Goal: Find specific page/section: Find specific page/section

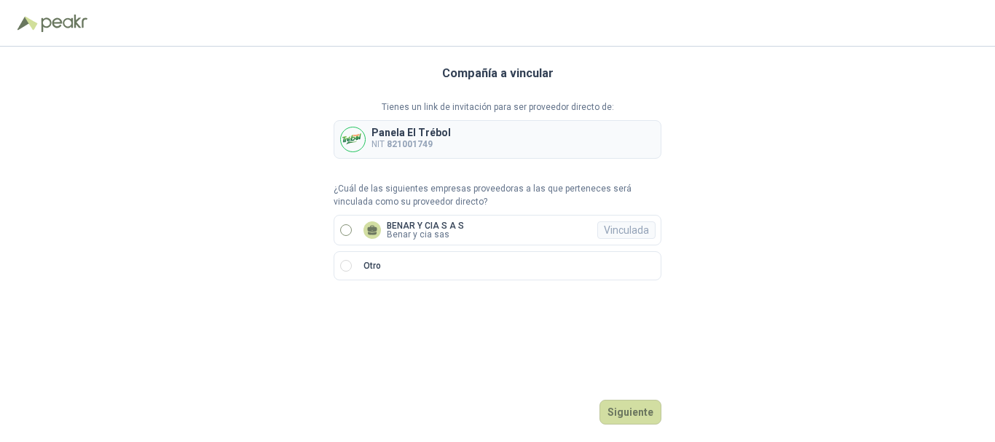
click at [464, 230] on span "BENAR Y CIA S A S Benar y cia sas Vinculada" at bounding box center [414, 230] width 112 height 17
click at [628, 405] on button "Ingresar" at bounding box center [633, 412] width 58 height 25
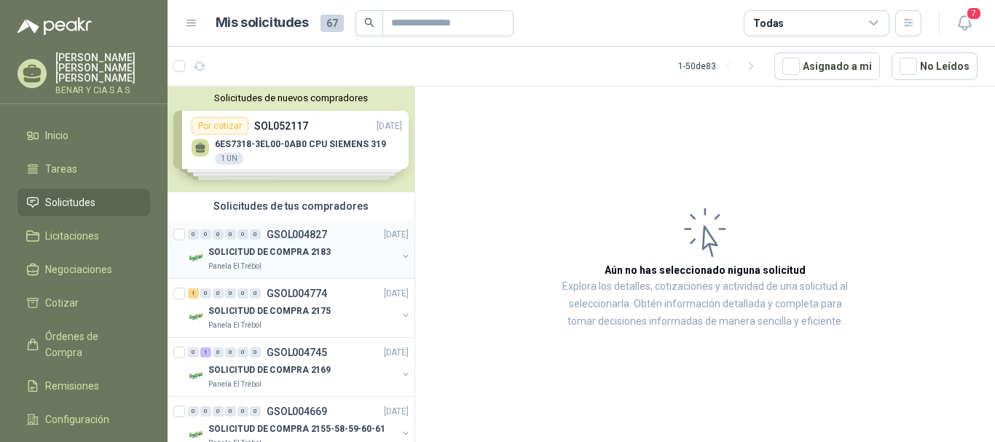
click at [280, 272] on div "Panela El Trébol" at bounding box center [302, 267] width 189 height 12
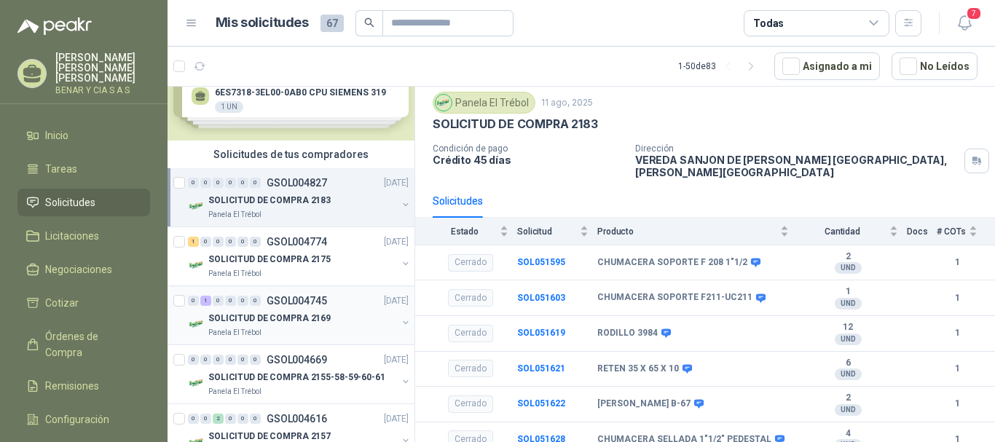
scroll to position [73, 0]
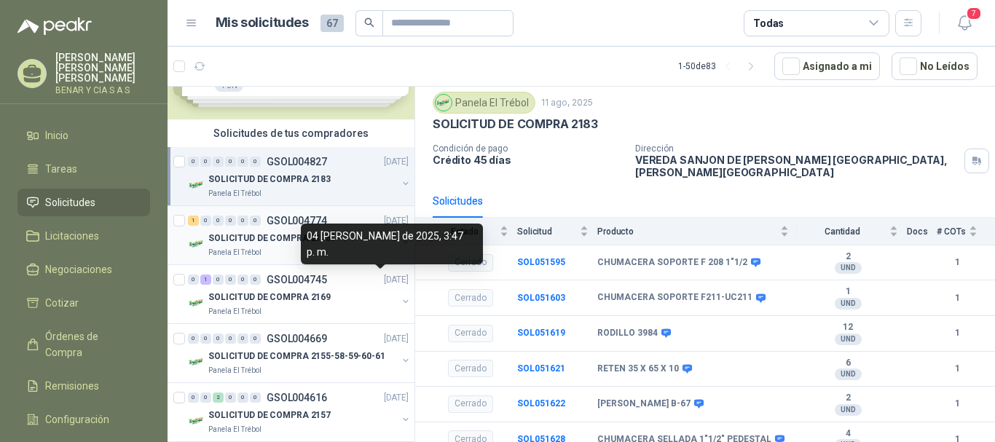
click at [308, 227] on div "1 0 0 0 0 0 GSOL004774 [DATE]" at bounding box center [300, 220] width 224 height 17
